Goal: Information Seeking & Learning: Learn about a topic

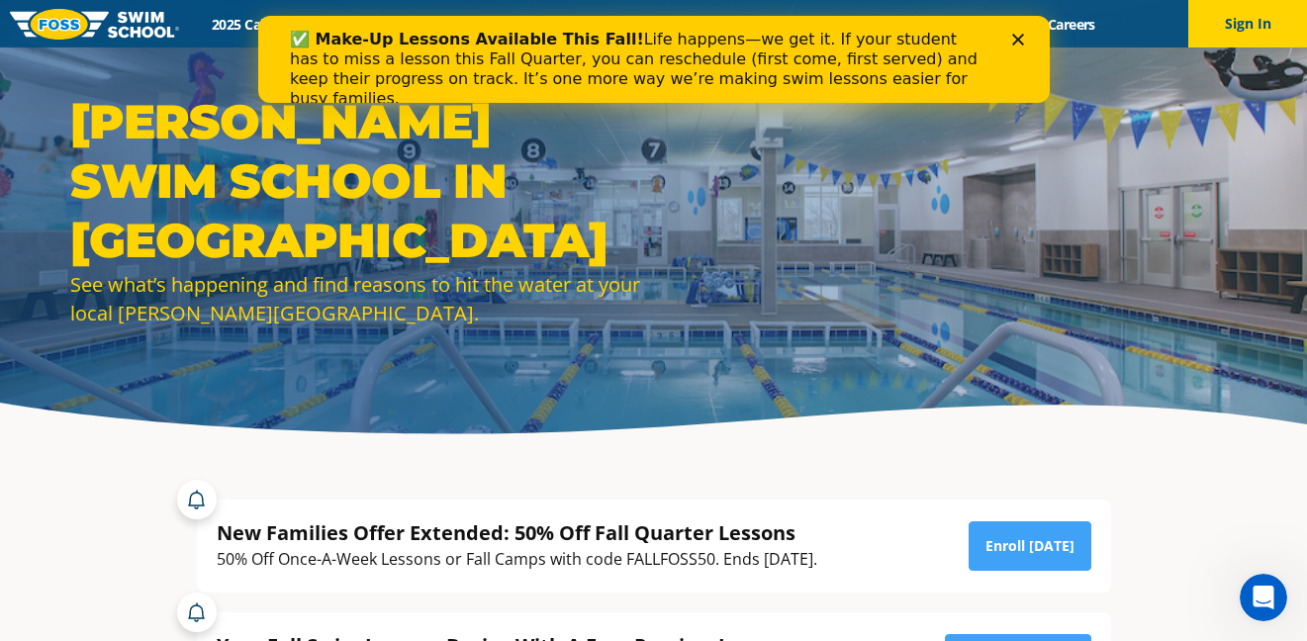
click at [1023, 44] on div "Close" at bounding box center [1021, 40] width 20 height 12
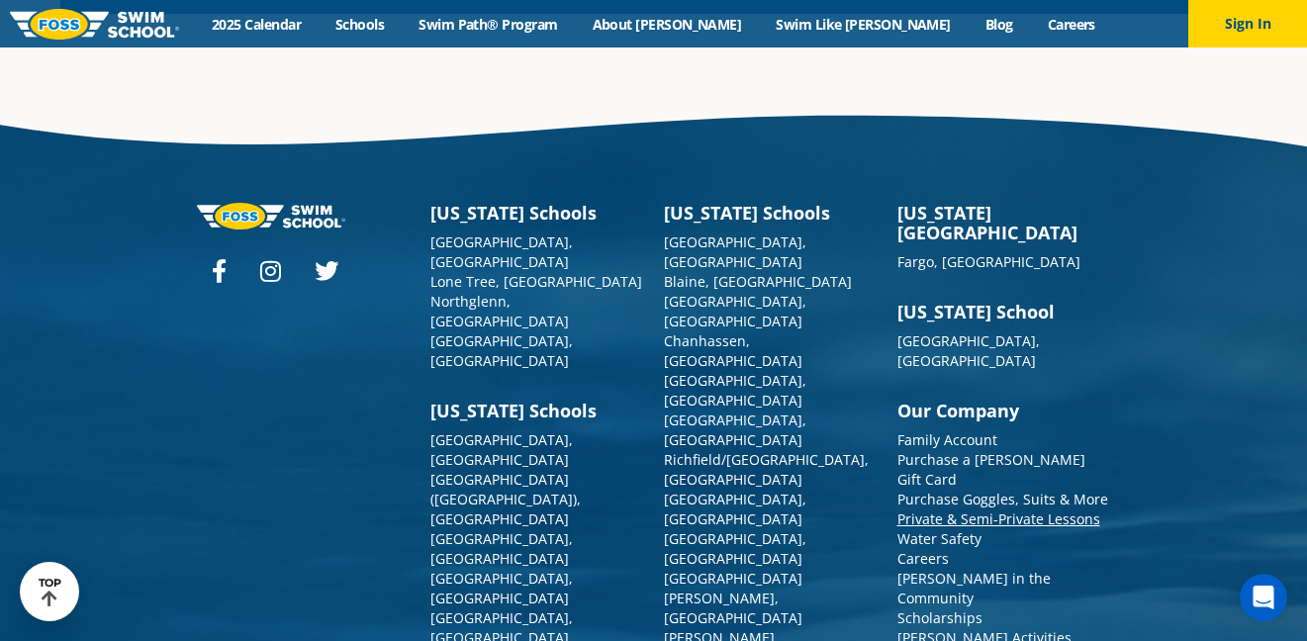
scroll to position [7114, 0]
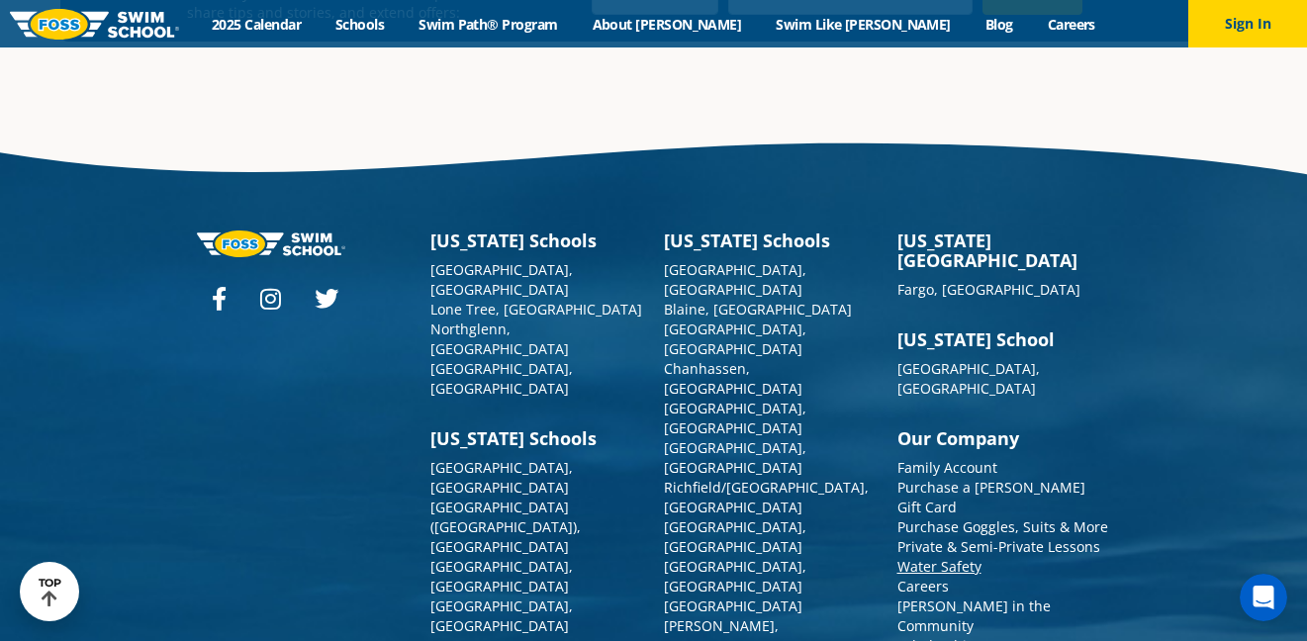
click at [969, 557] on link "Water Safety" at bounding box center [940, 566] width 84 height 19
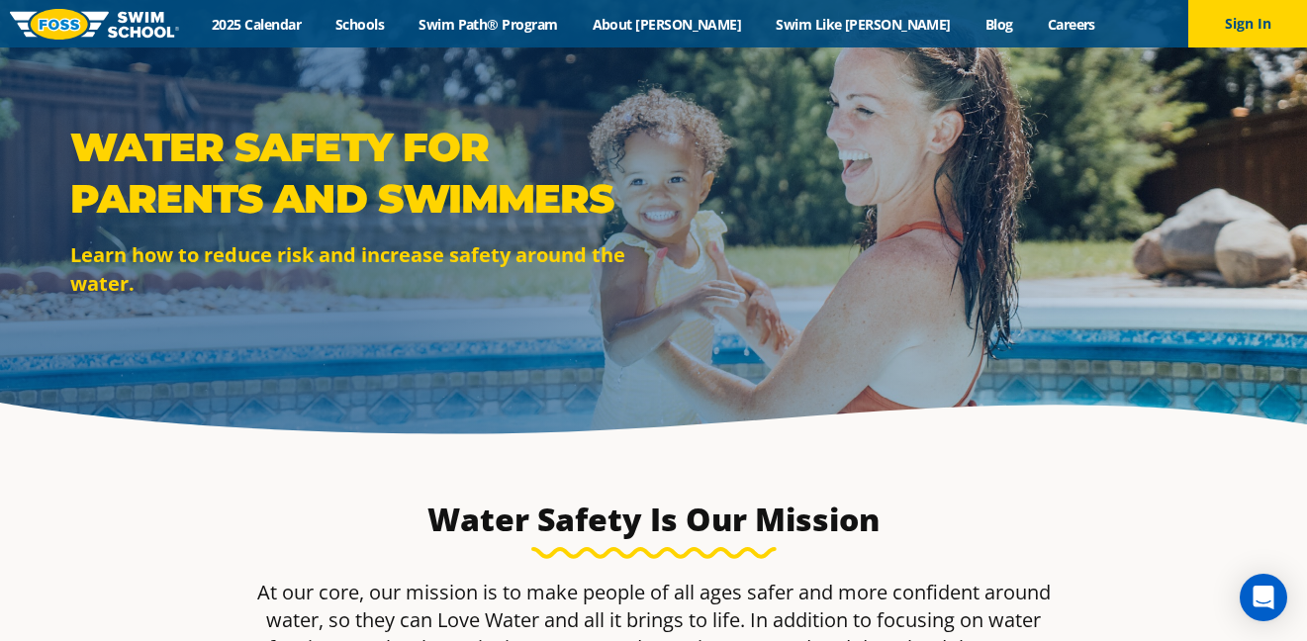
click at [82, 19] on img at bounding box center [94, 24] width 169 height 31
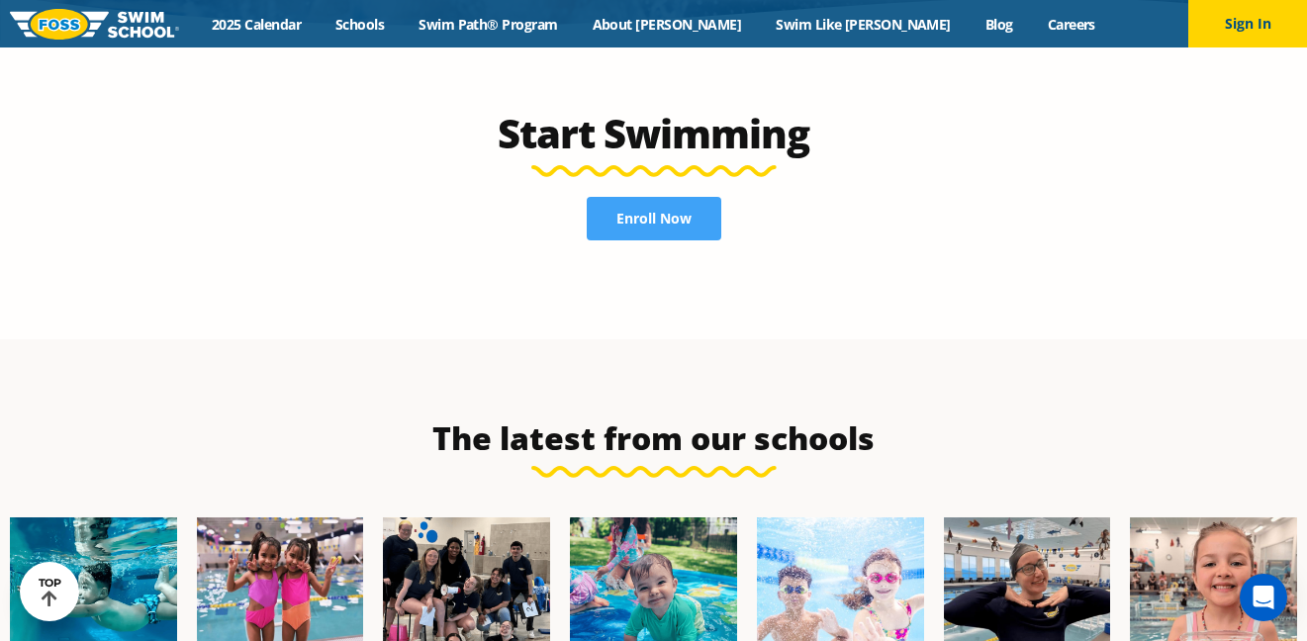
scroll to position [4270, 0]
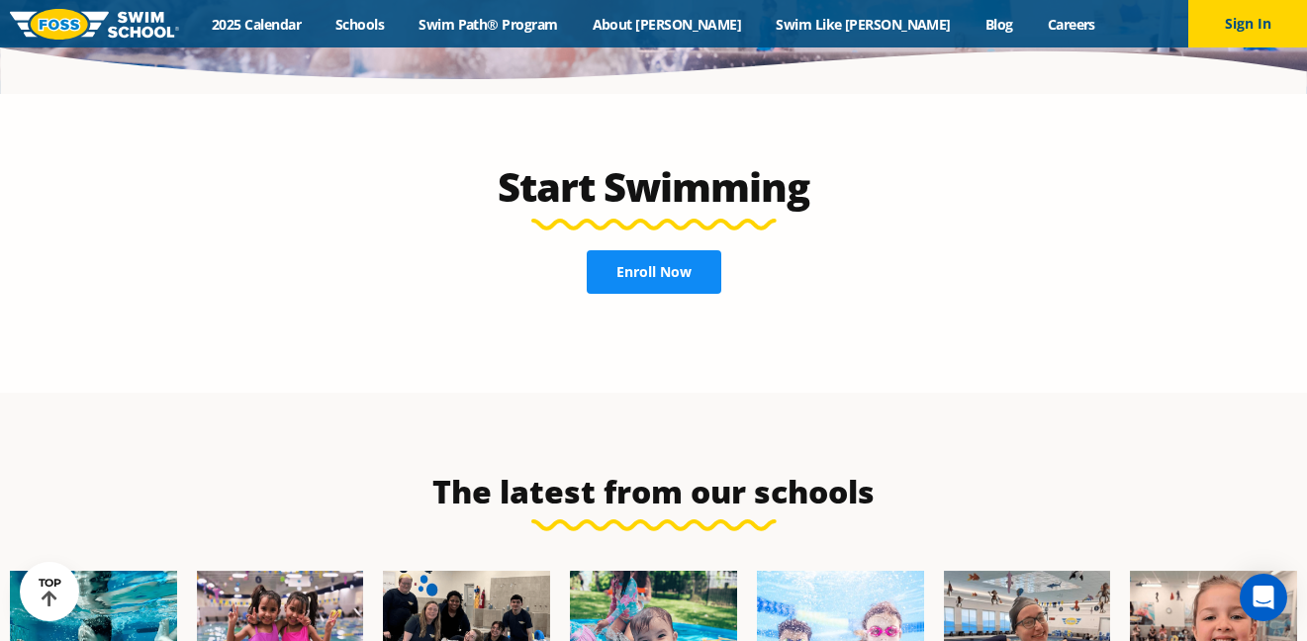
click at [652, 250] on link "Enroll Now" at bounding box center [654, 272] width 135 height 44
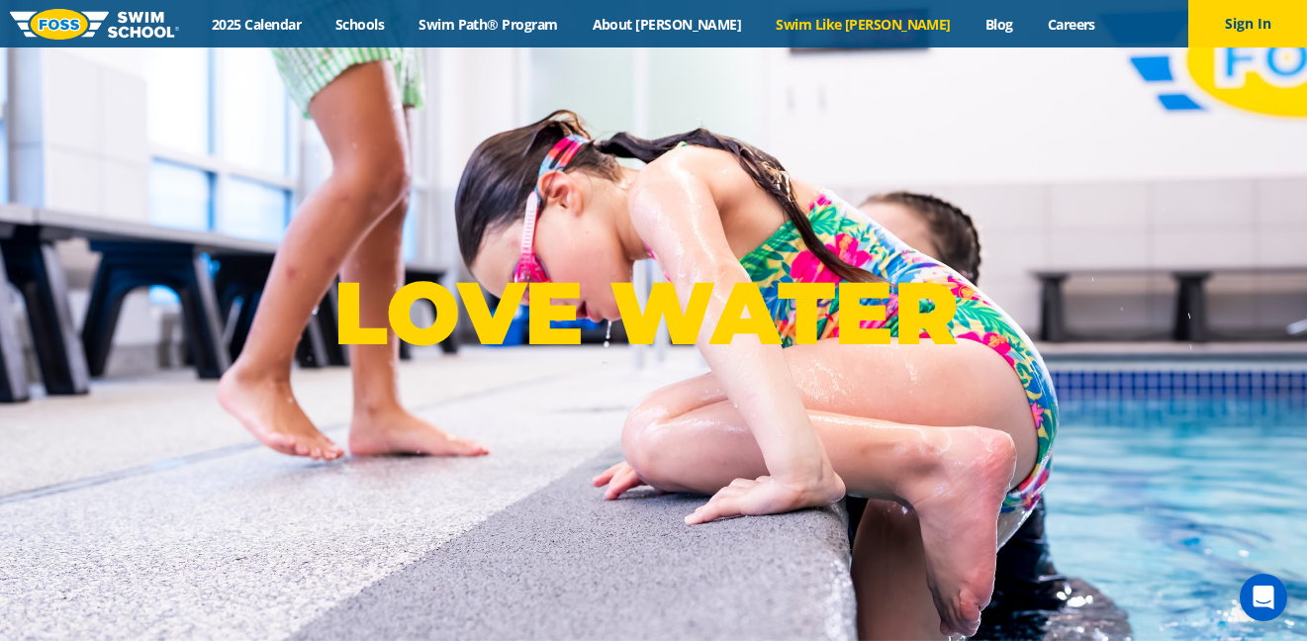
click at [820, 30] on link "Swim Like [PERSON_NAME]" at bounding box center [864, 24] width 210 height 19
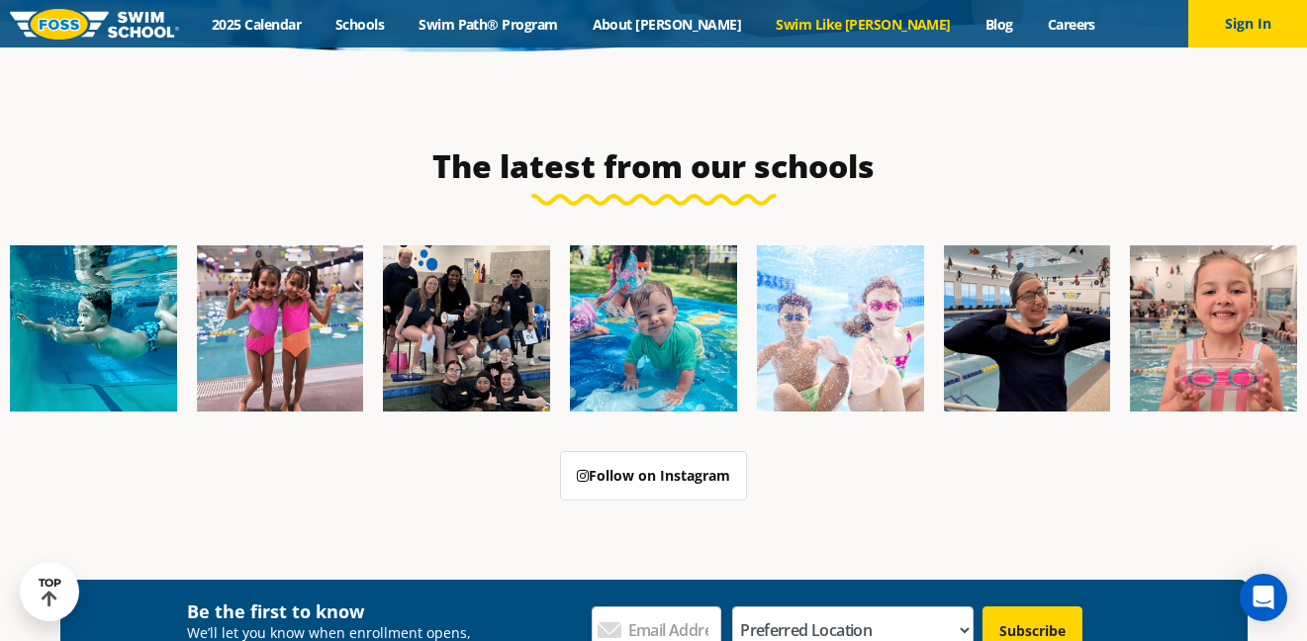
scroll to position [5280, 0]
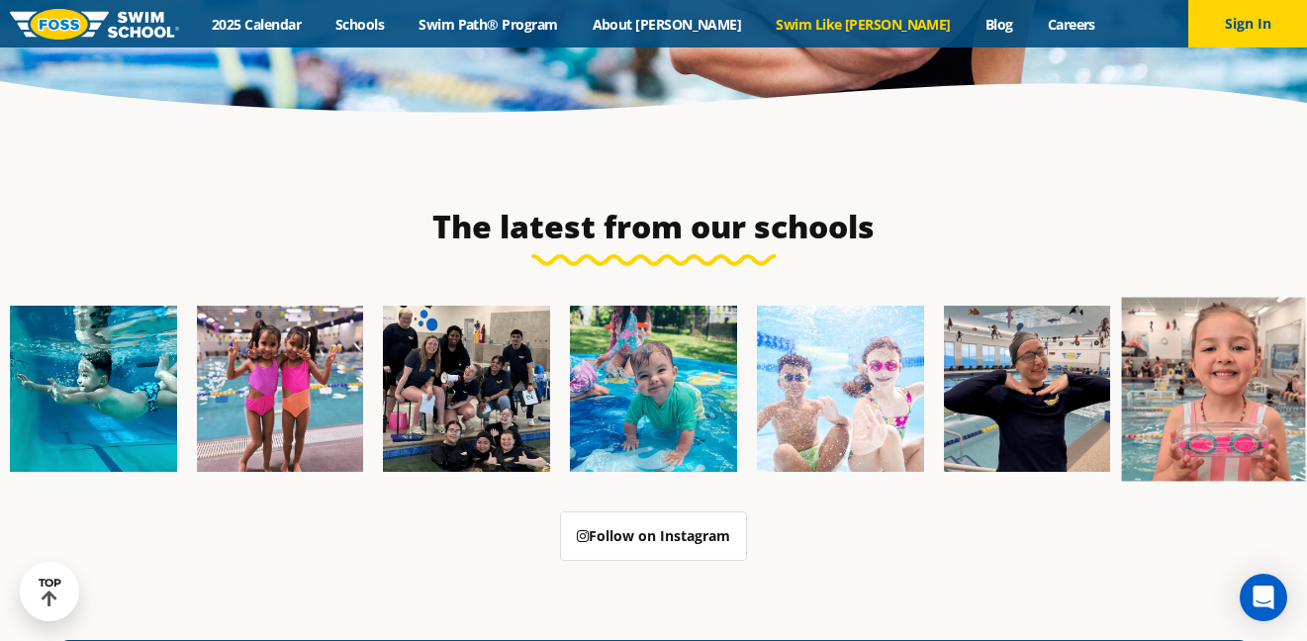
click at [1248, 297] on img at bounding box center [1214, 389] width 184 height 184
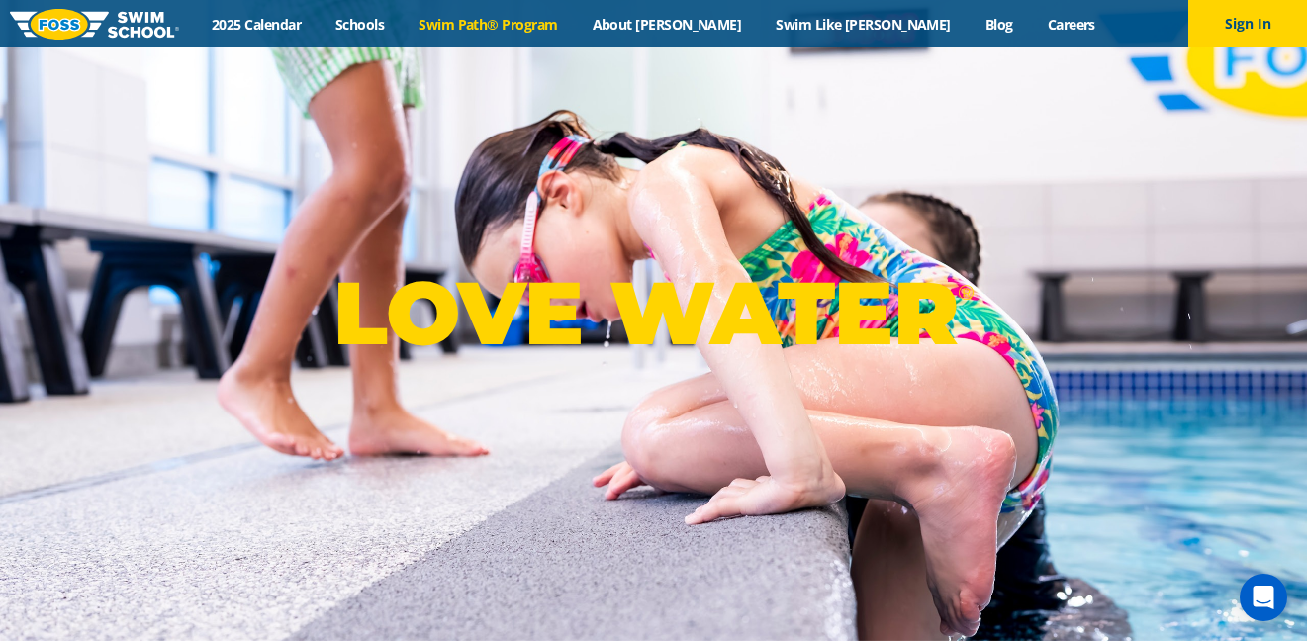
click at [562, 21] on link "Swim Path® Program" at bounding box center [488, 24] width 173 height 19
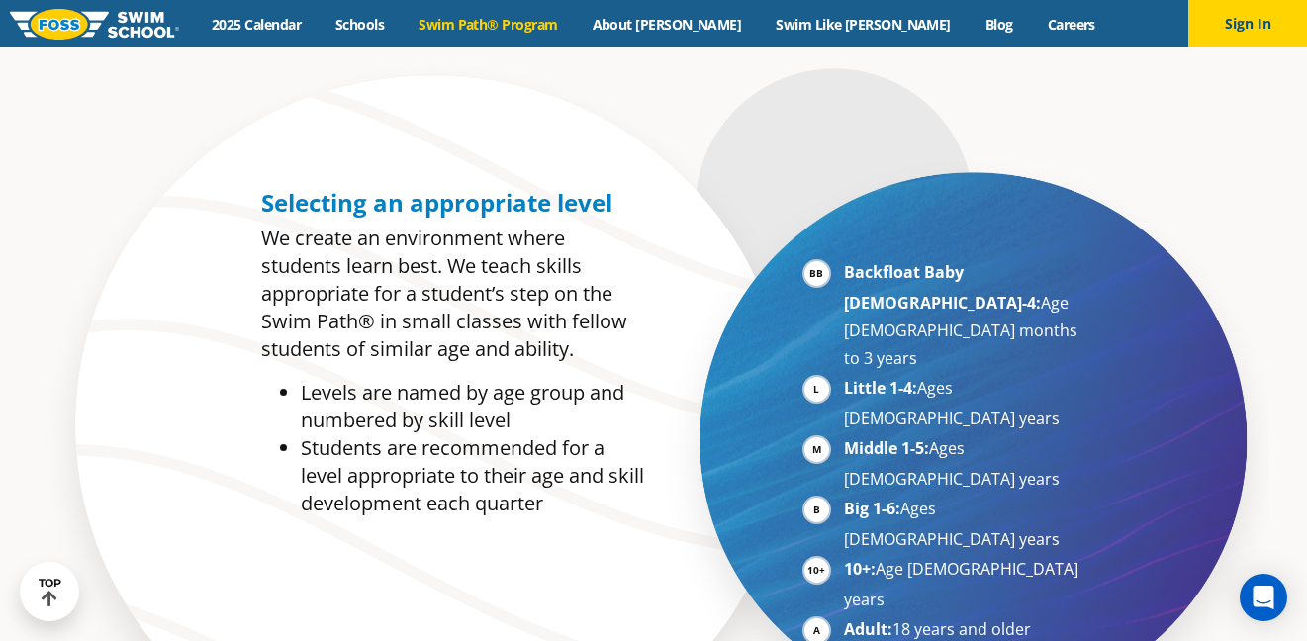
scroll to position [883, 0]
